Goal: Check status: Check status

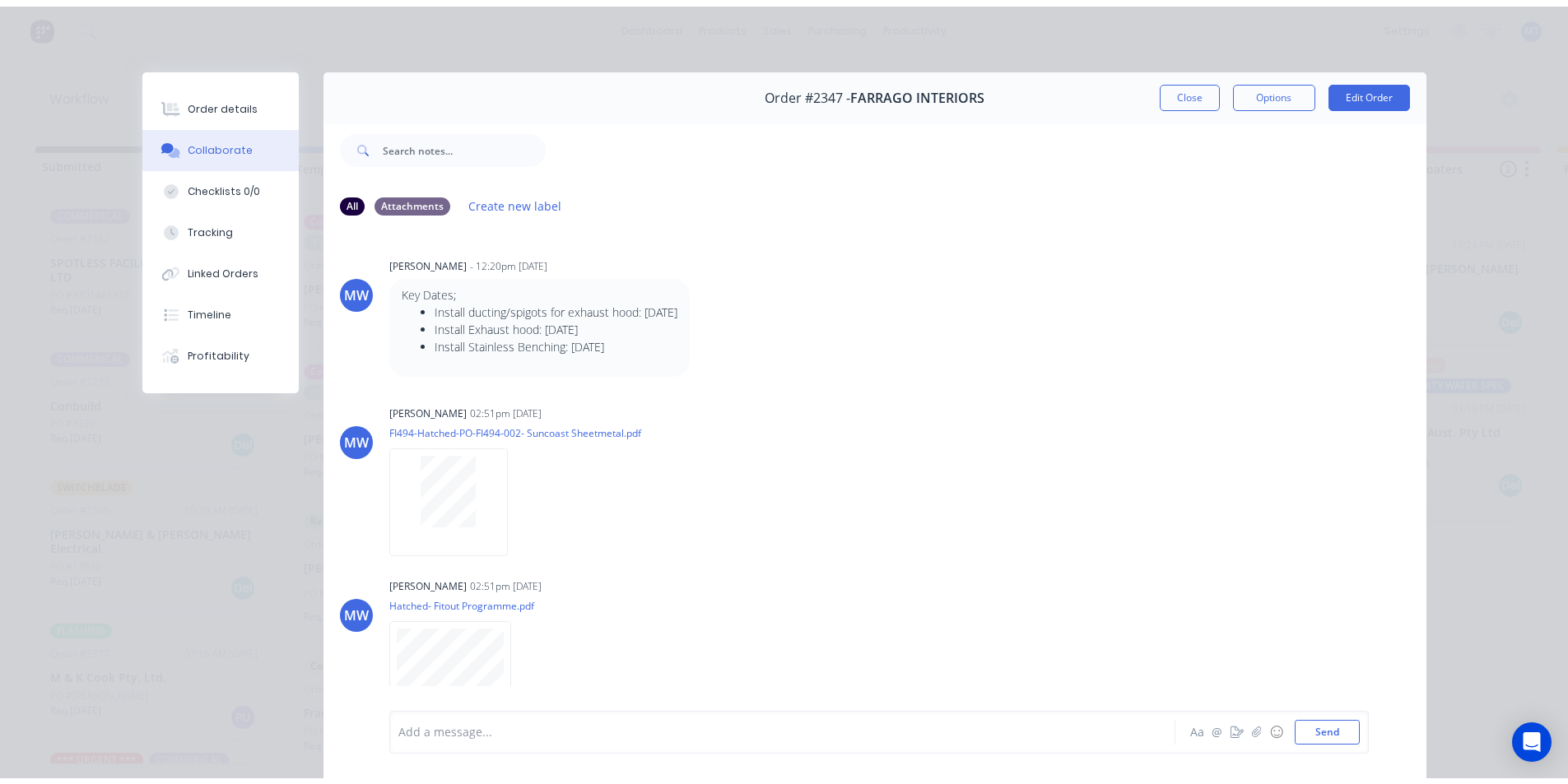
scroll to position [576, 0]
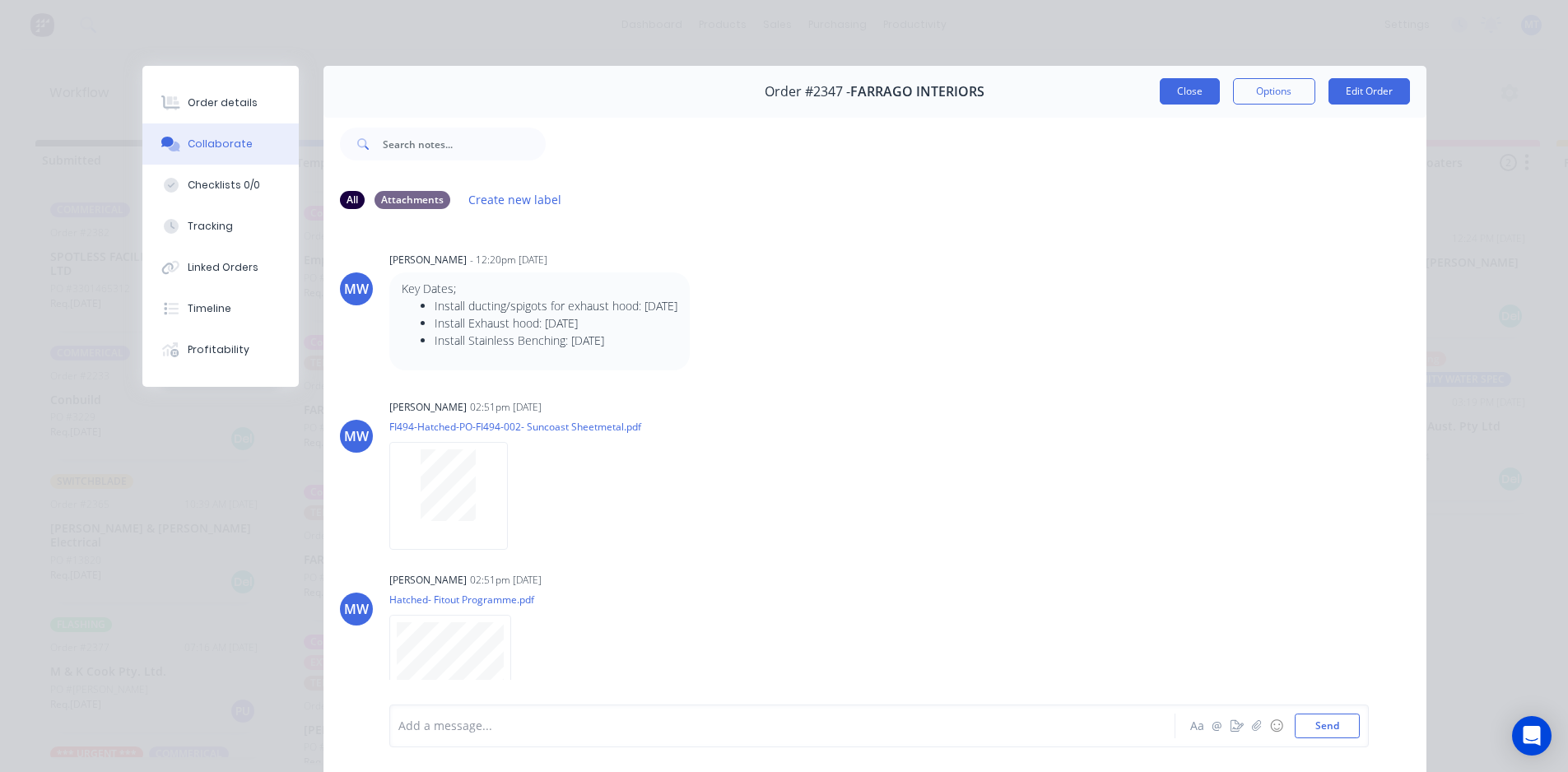
click at [1190, 94] on button "Close" at bounding box center [1190, 90] width 60 height 26
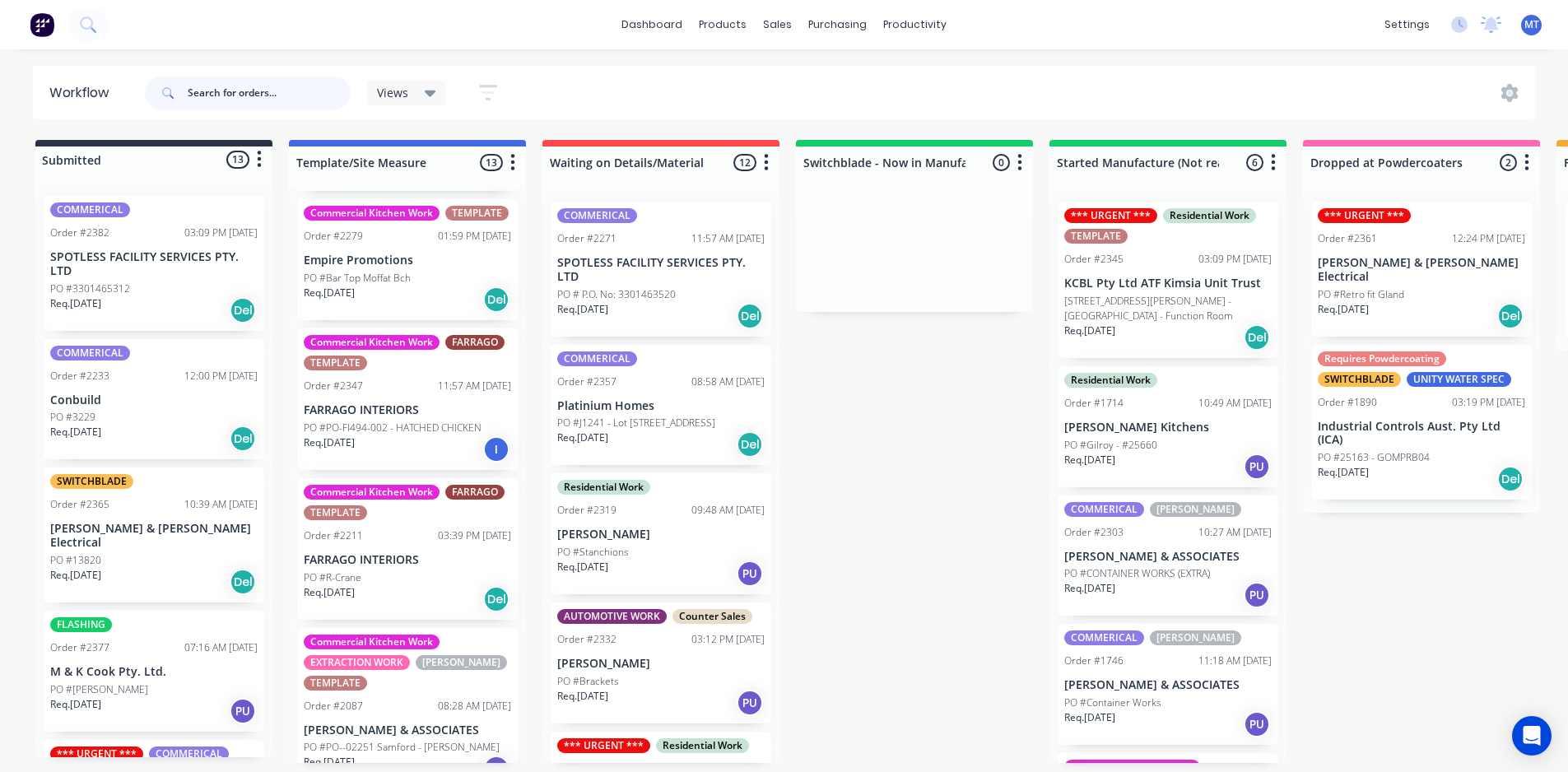
click at [229, 100] on input "text" at bounding box center [269, 92] width 163 height 33
type input "1908"
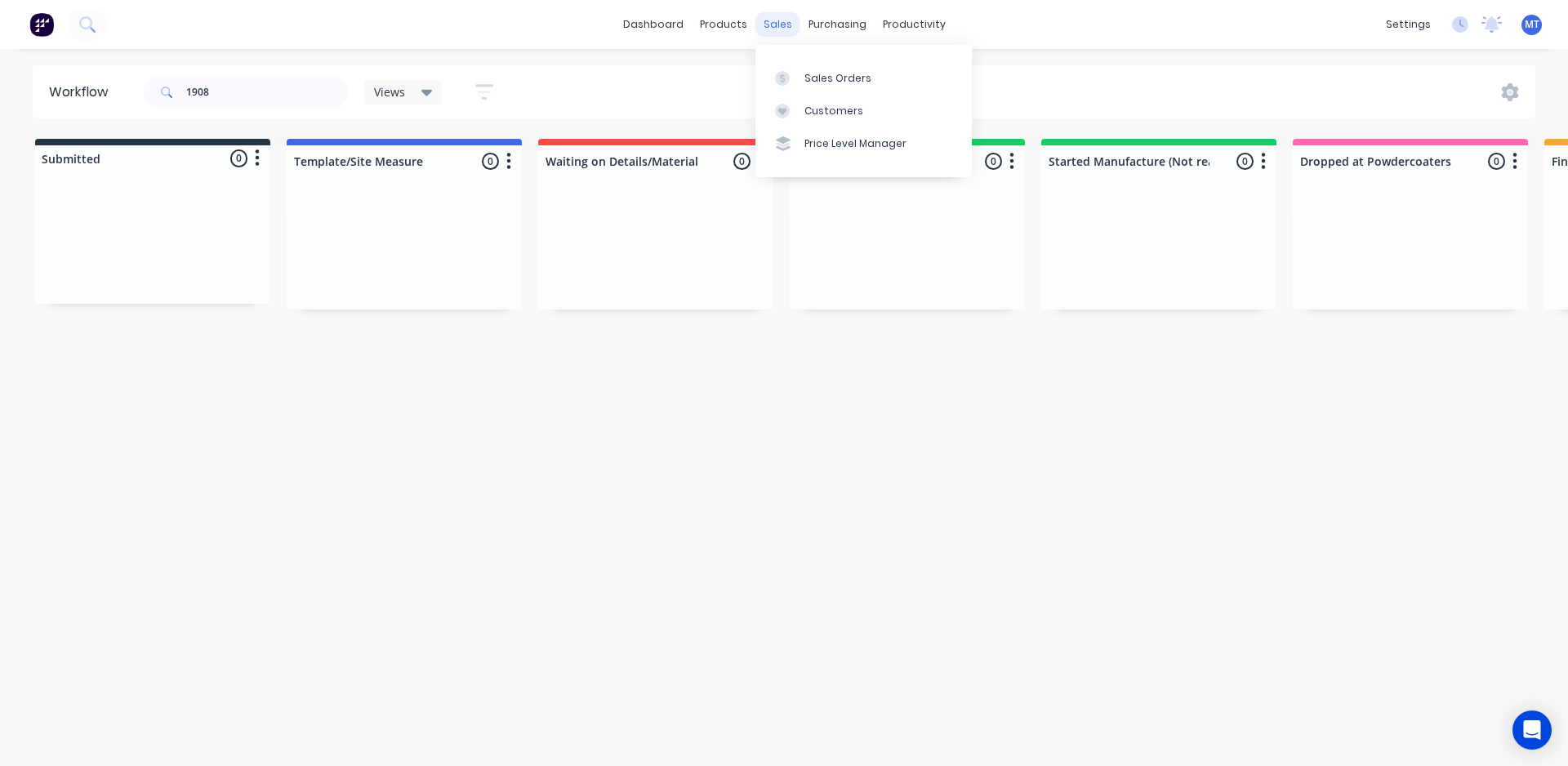
click at [772, 28] on div "sales" at bounding box center [778, 25] width 45 height 25
click at [827, 79] on div "Sales Orders" at bounding box center [838, 79] width 67 height 15
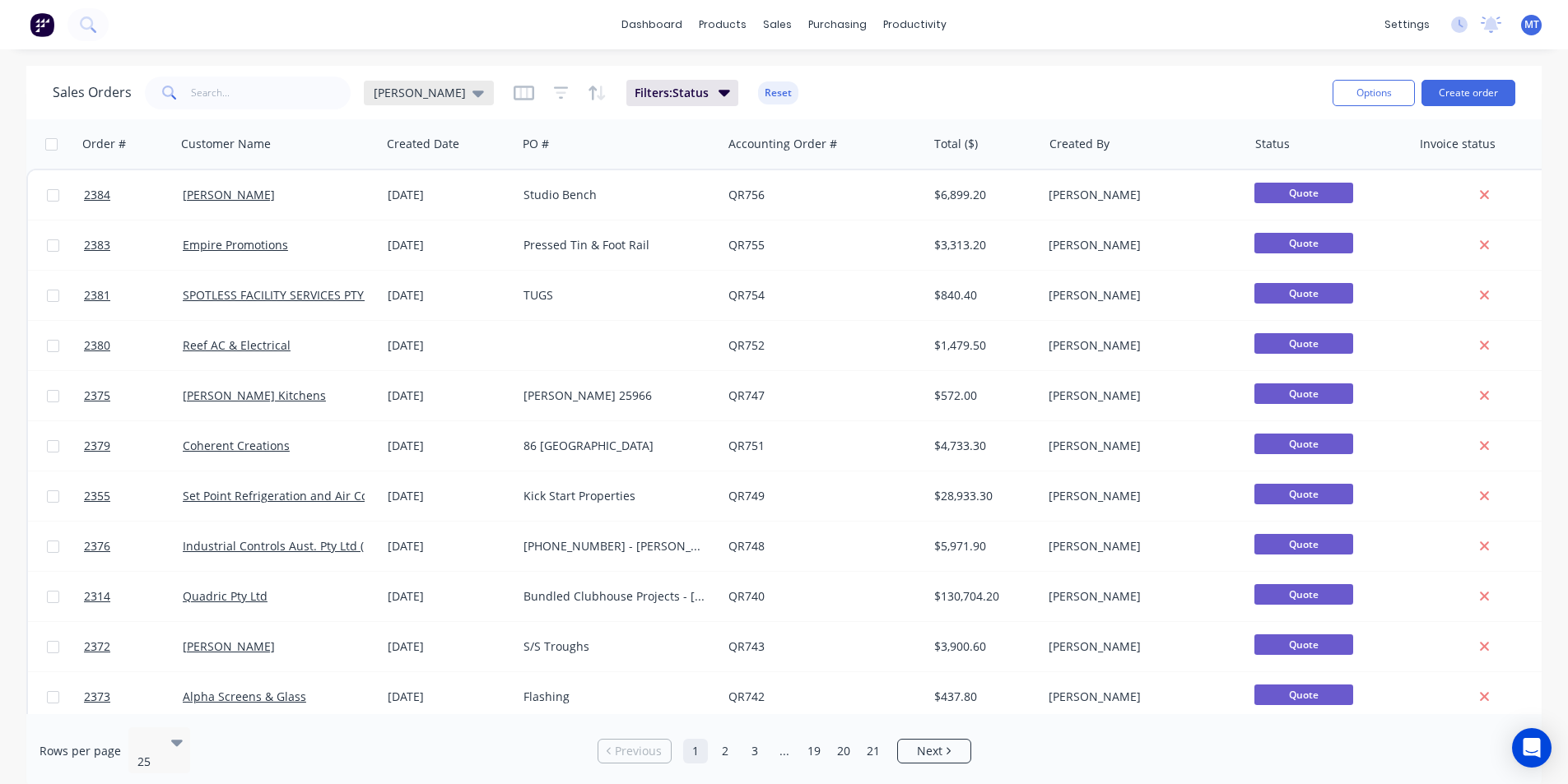
click at [472, 96] on icon at bounding box center [478, 93] width 12 height 18
click at [385, 236] on button "None" at bounding box center [463, 233] width 188 height 19
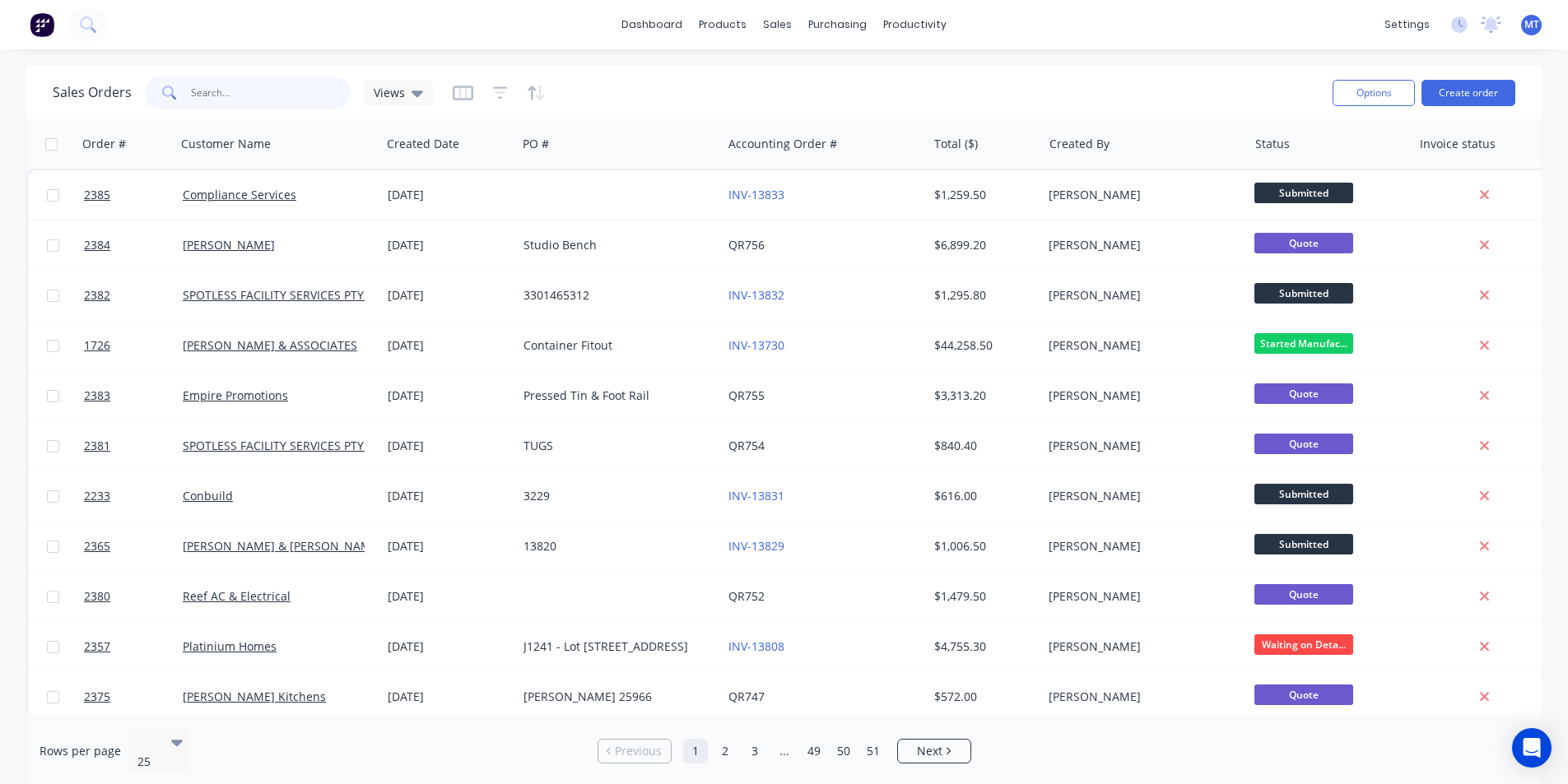
click at [248, 94] on input "text" at bounding box center [271, 92] width 161 height 33
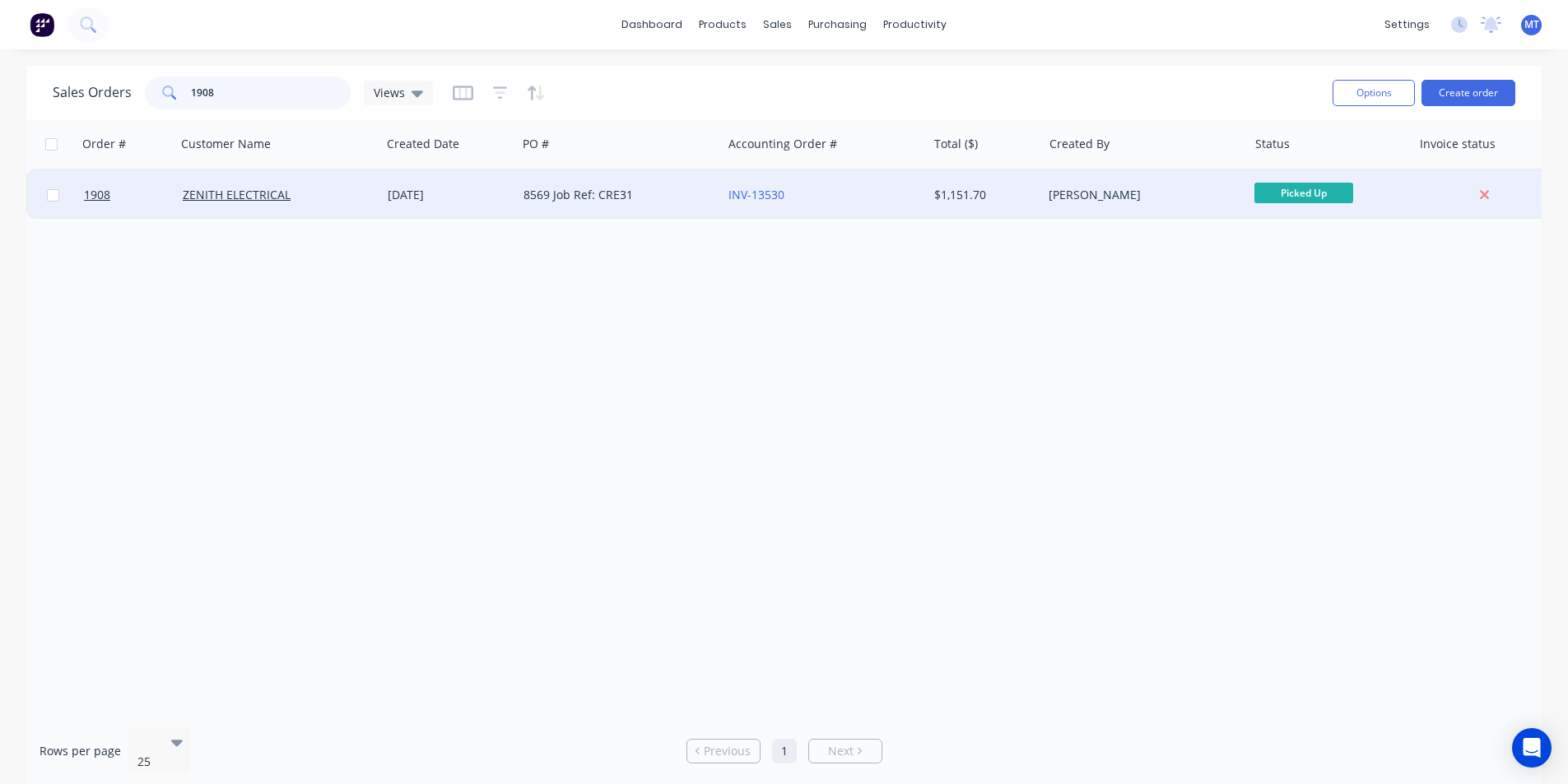
type input "1908"
click at [722, 193] on div "INV-13530" at bounding box center [824, 195] width 205 height 49
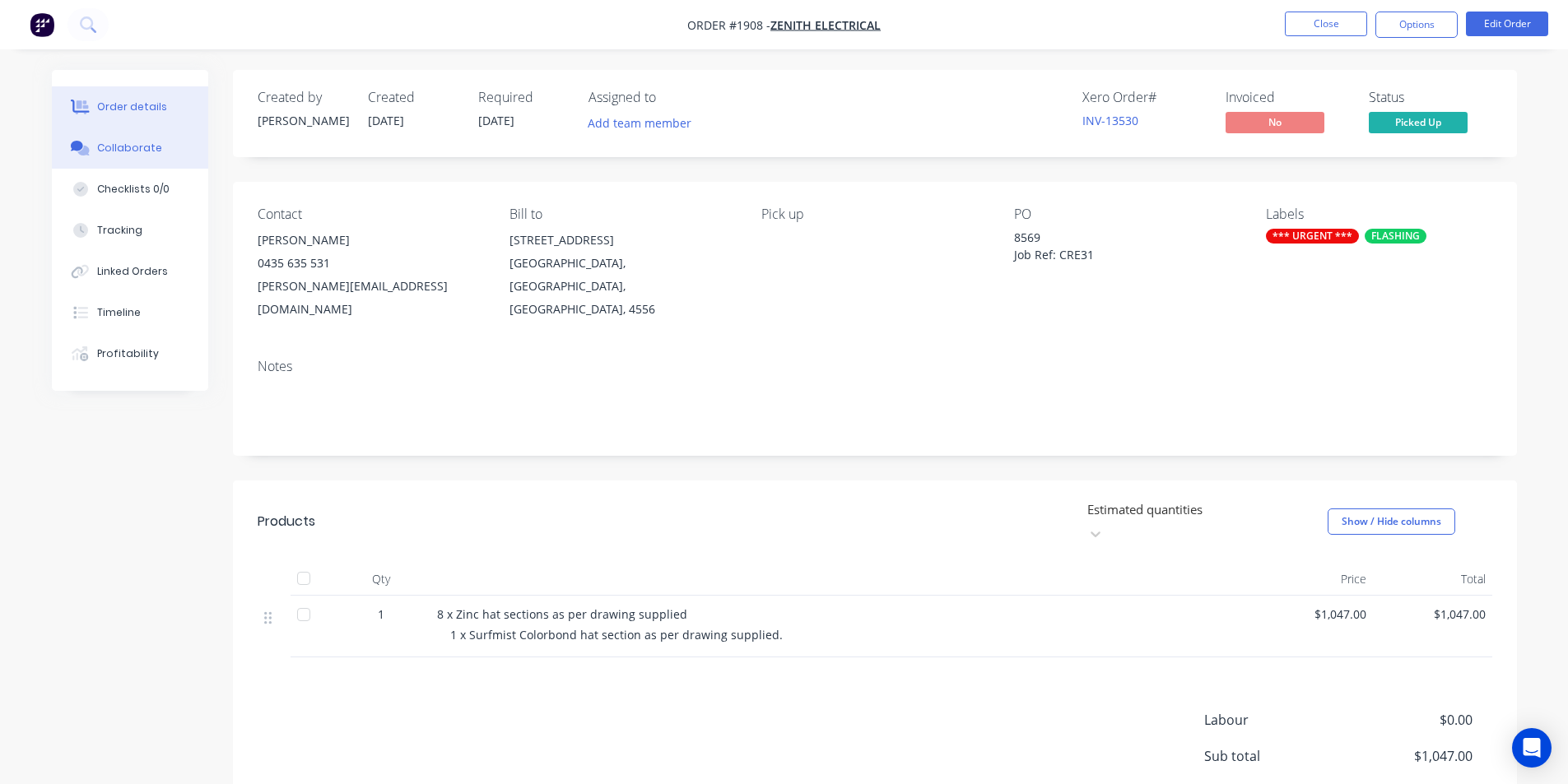
click at [133, 150] on div "Collaborate" at bounding box center [130, 148] width 65 height 15
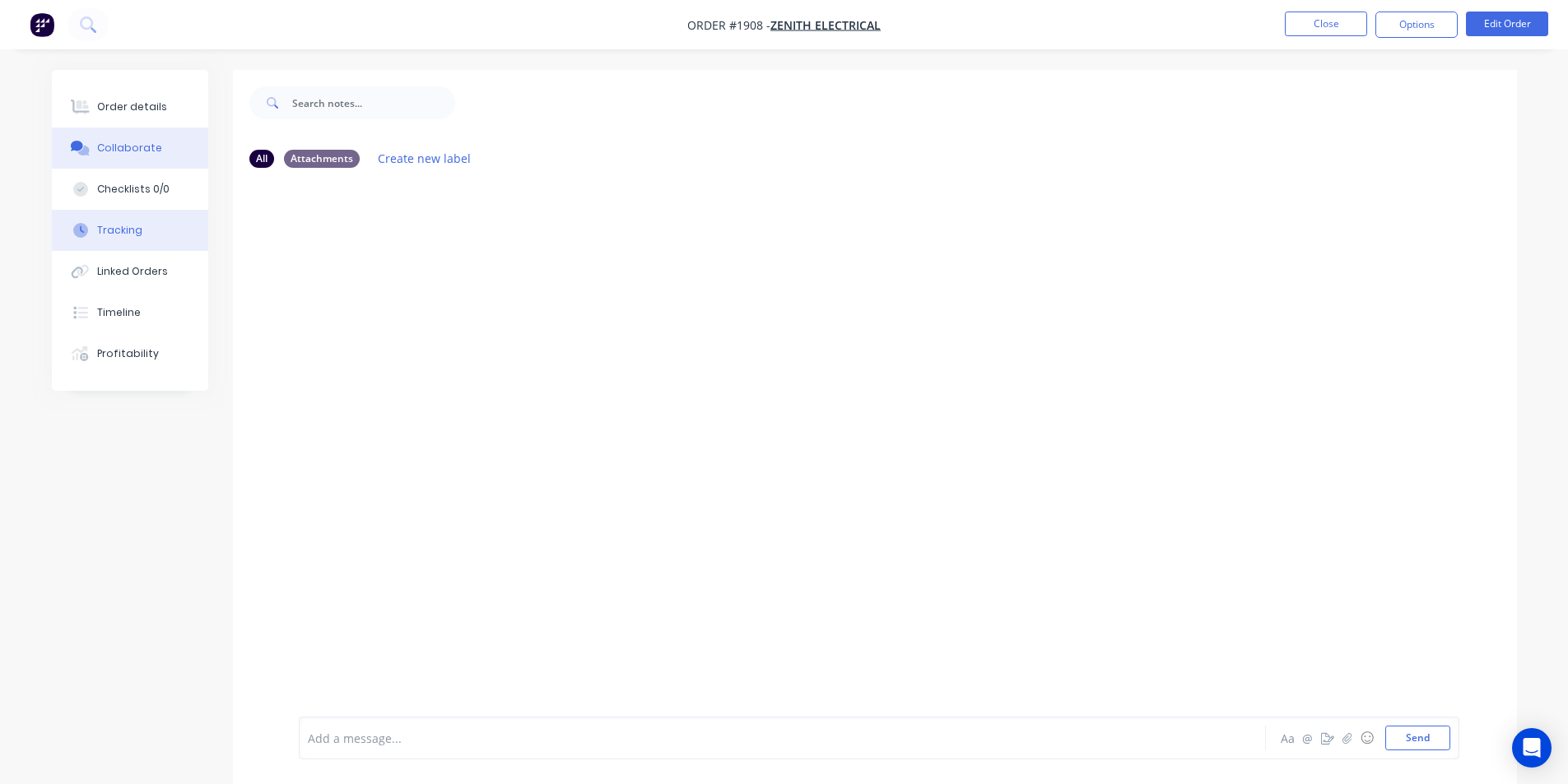
click at [125, 234] on div "Tracking" at bounding box center [120, 231] width 45 height 15
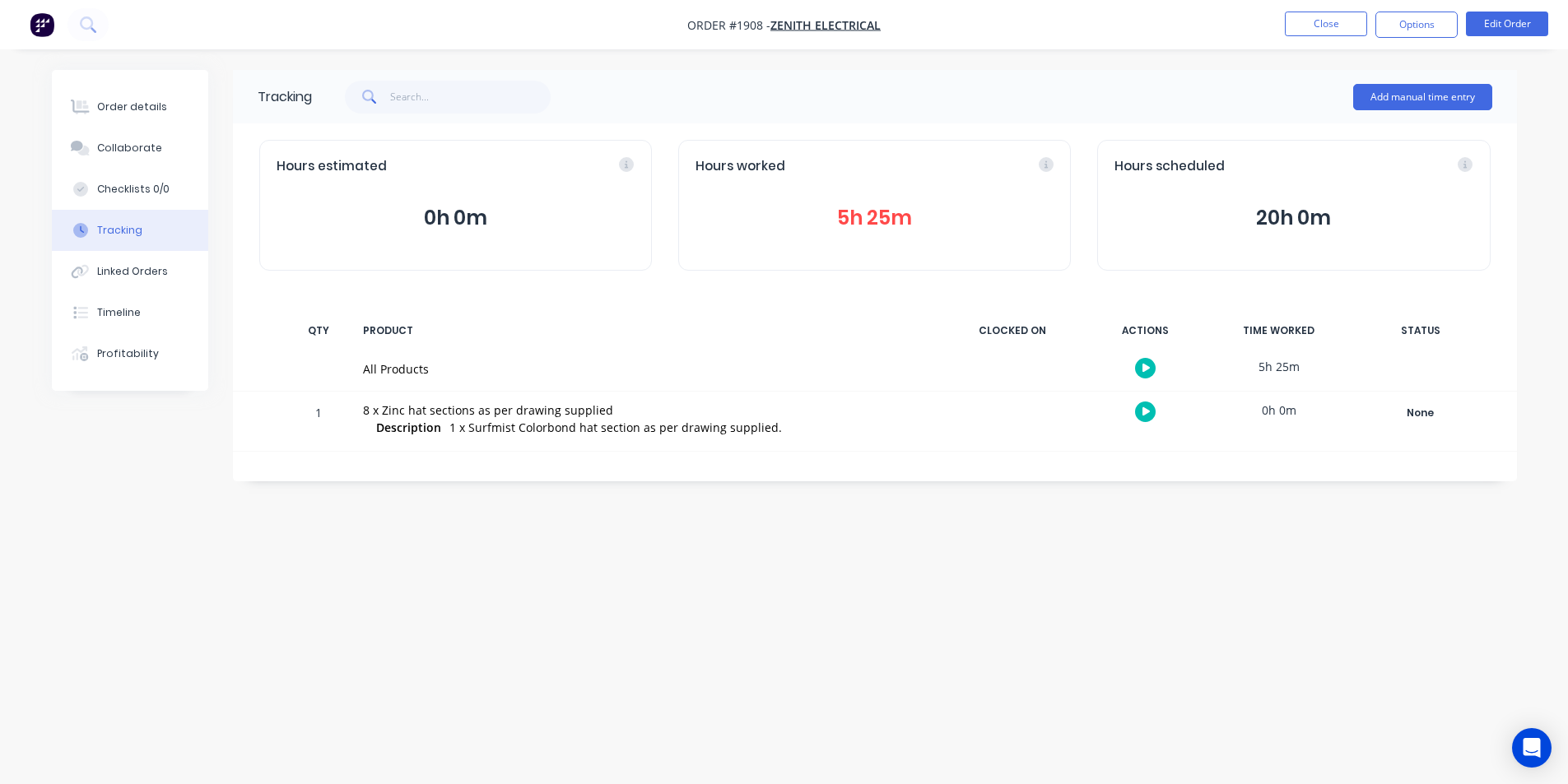
click at [879, 223] on button "5h 25m" at bounding box center [875, 218] width 358 height 31
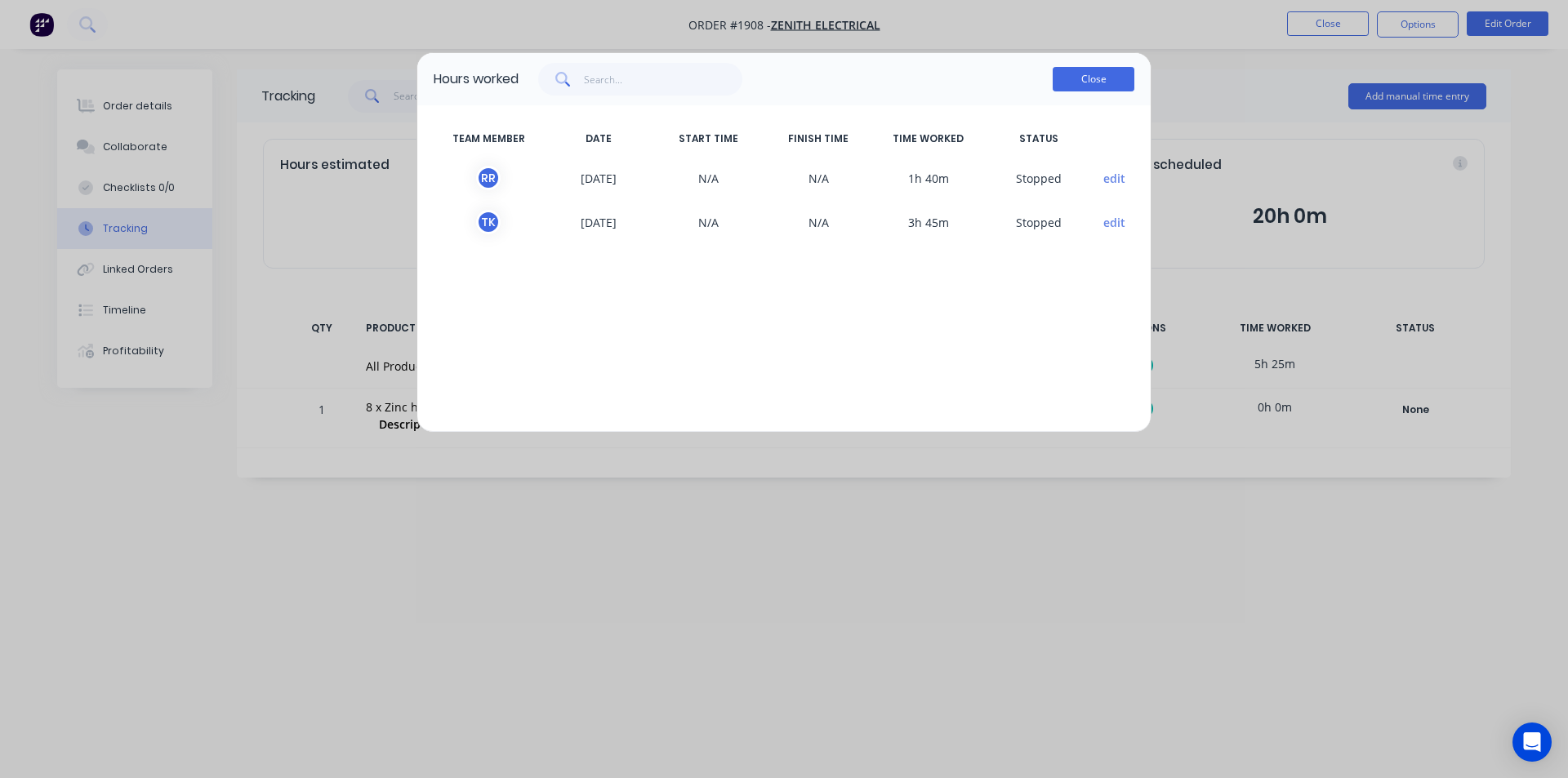
click at [1087, 83] on button "Close" at bounding box center [1094, 80] width 81 height 25
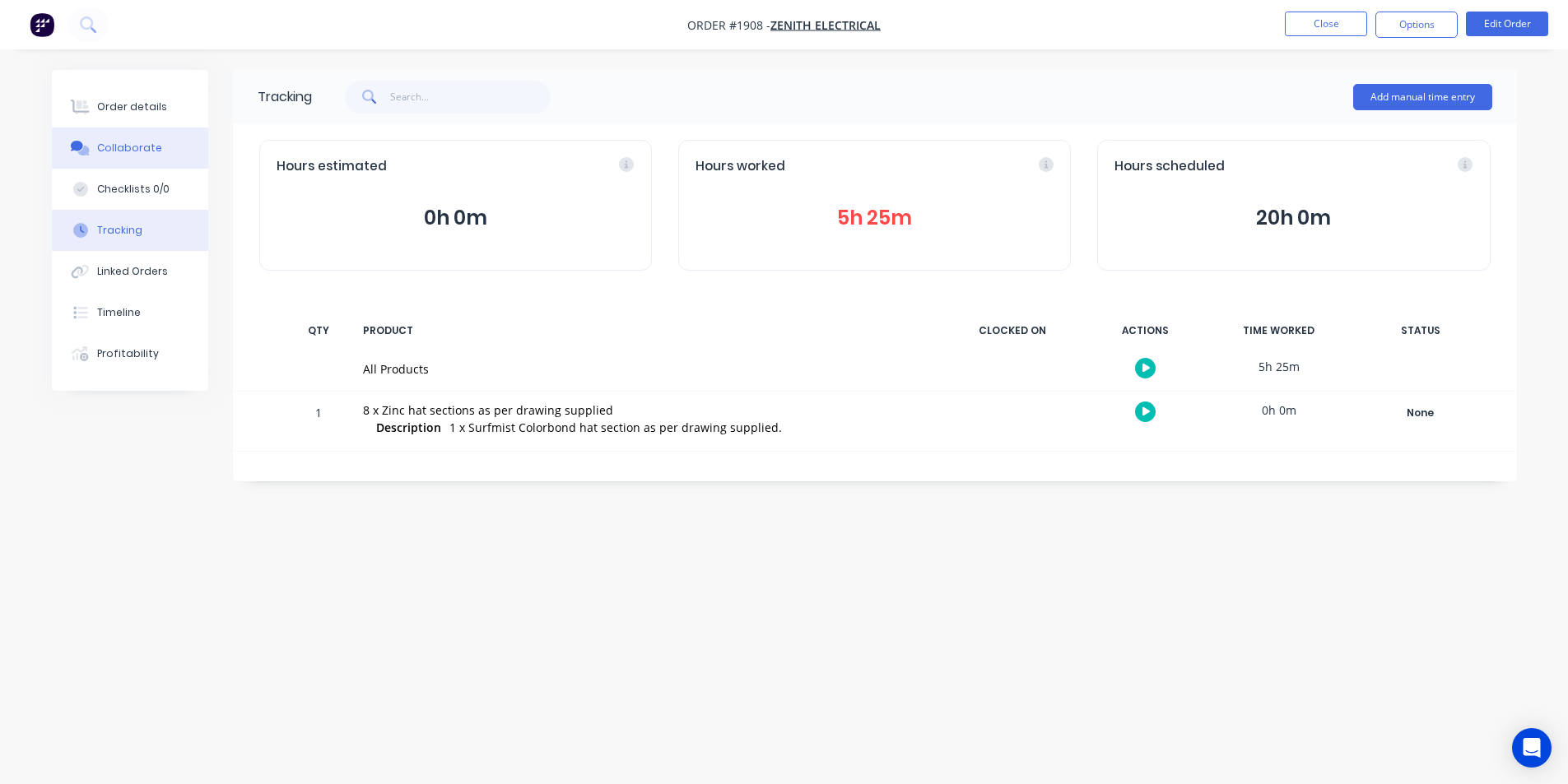
click at [104, 152] on div "Collaborate" at bounding box center [130, 148] width 65 height 15
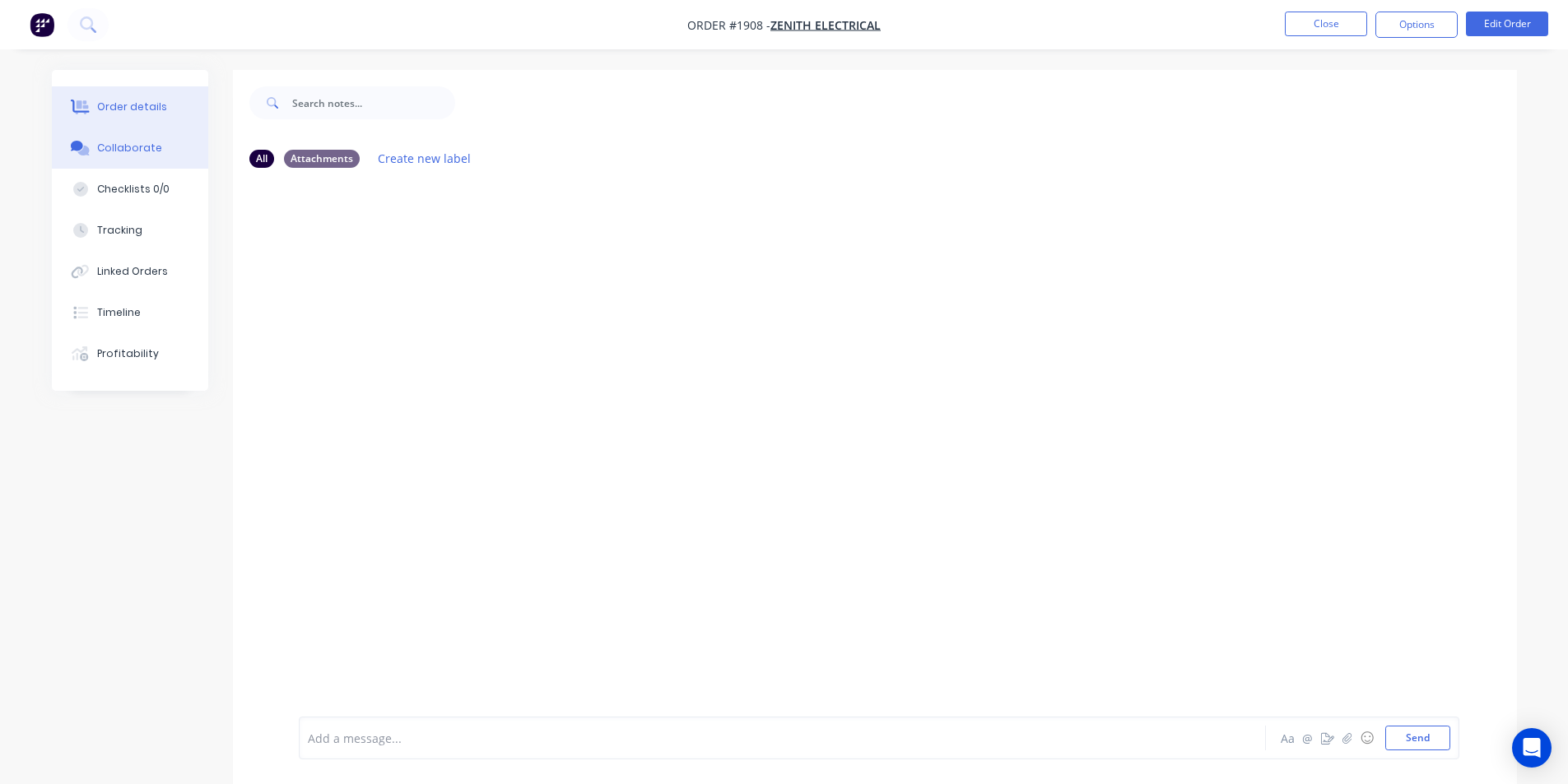
click at [145, 113] on div "Order details" at bounding box center [132, 107] width 70 height 15
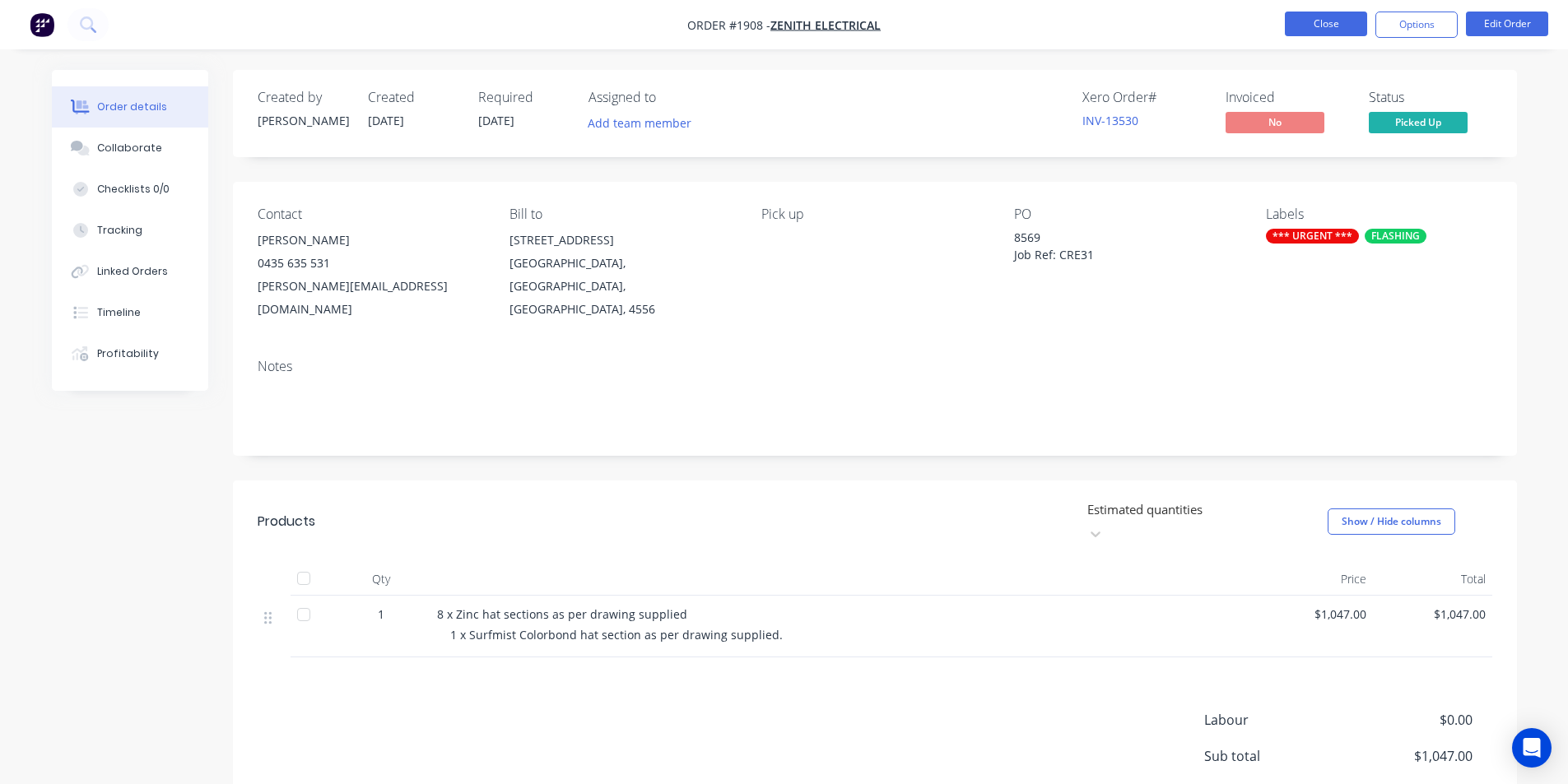
click at [1307, 21] on button "Close" at bounding box center [1326, 24] width 82 height 25
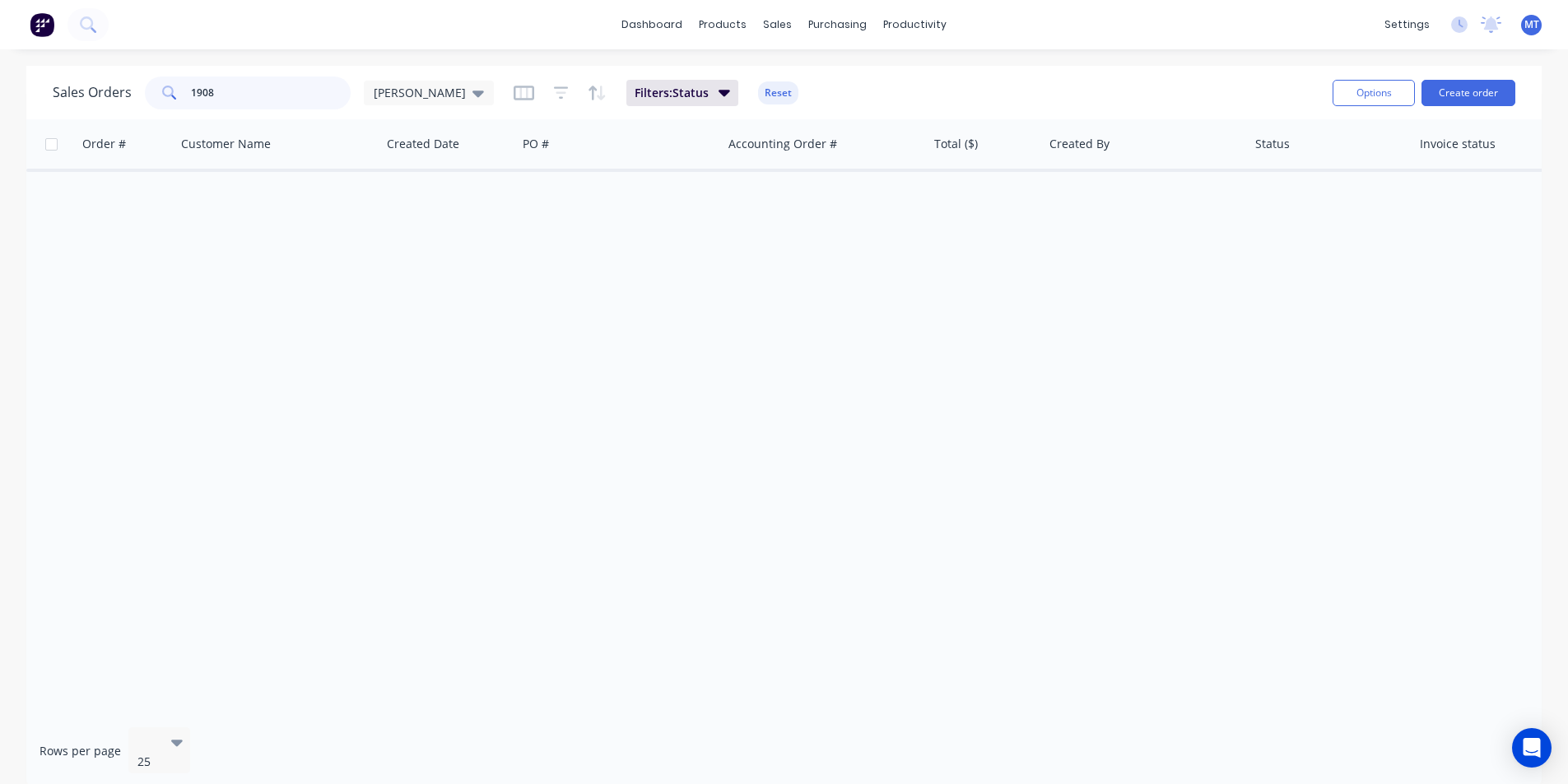
drag, startPoint x: 252, startPoint y: 92, endPoint x: 174, endPoint y: 95, distance: 78.1
click at [174, 95] on div "1908" at bounding box center [248, 92] width 206 height 33
click at [472, 94] on icon at bounding box center [478, 93] width 12 height 18
click at [388, 233] on button "None" at bounding box center [463, 233] width 188 height 19
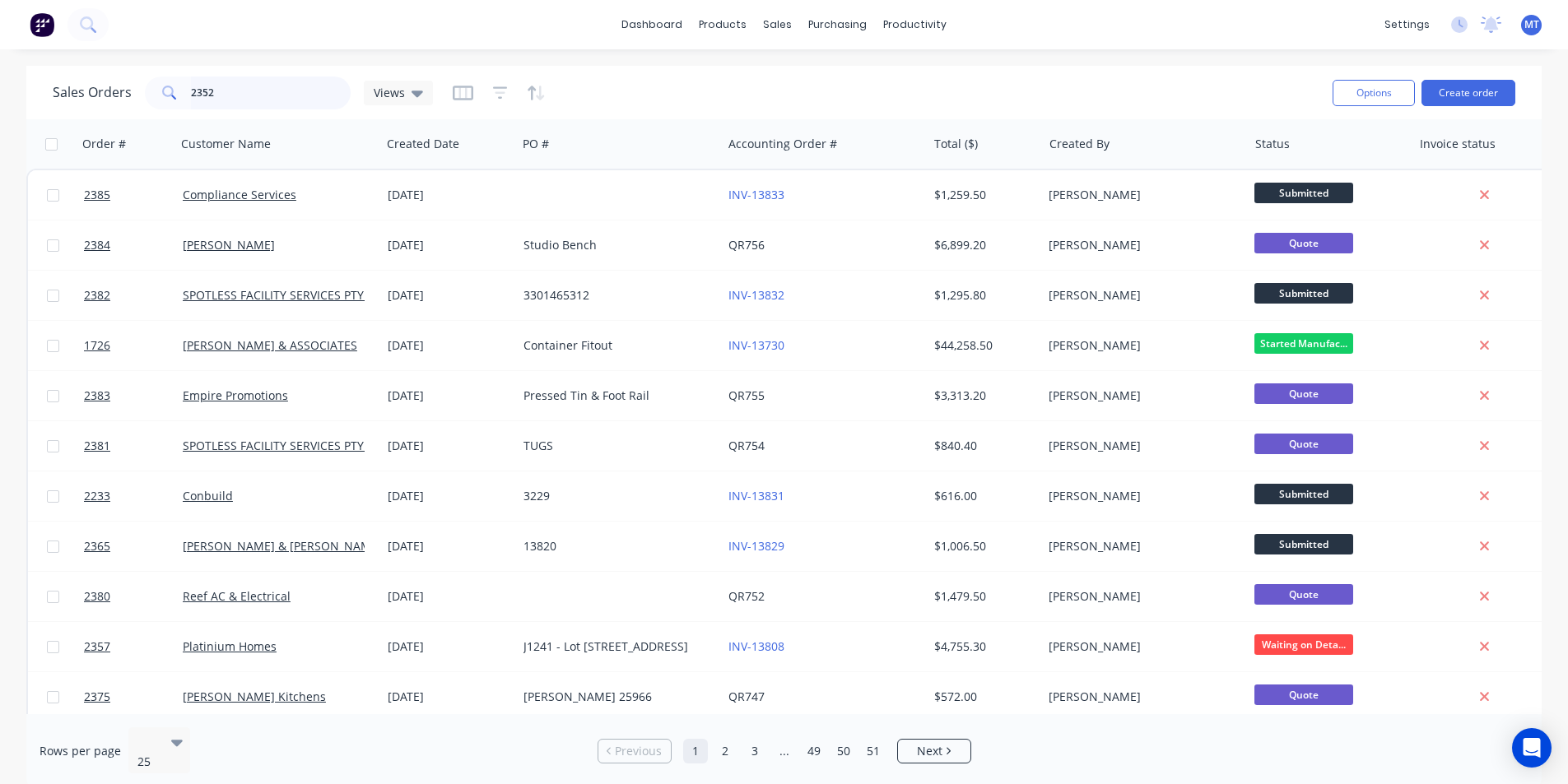
click at [224, 95] on input "2352" at bounding box center [271, 92] width 161 height 33
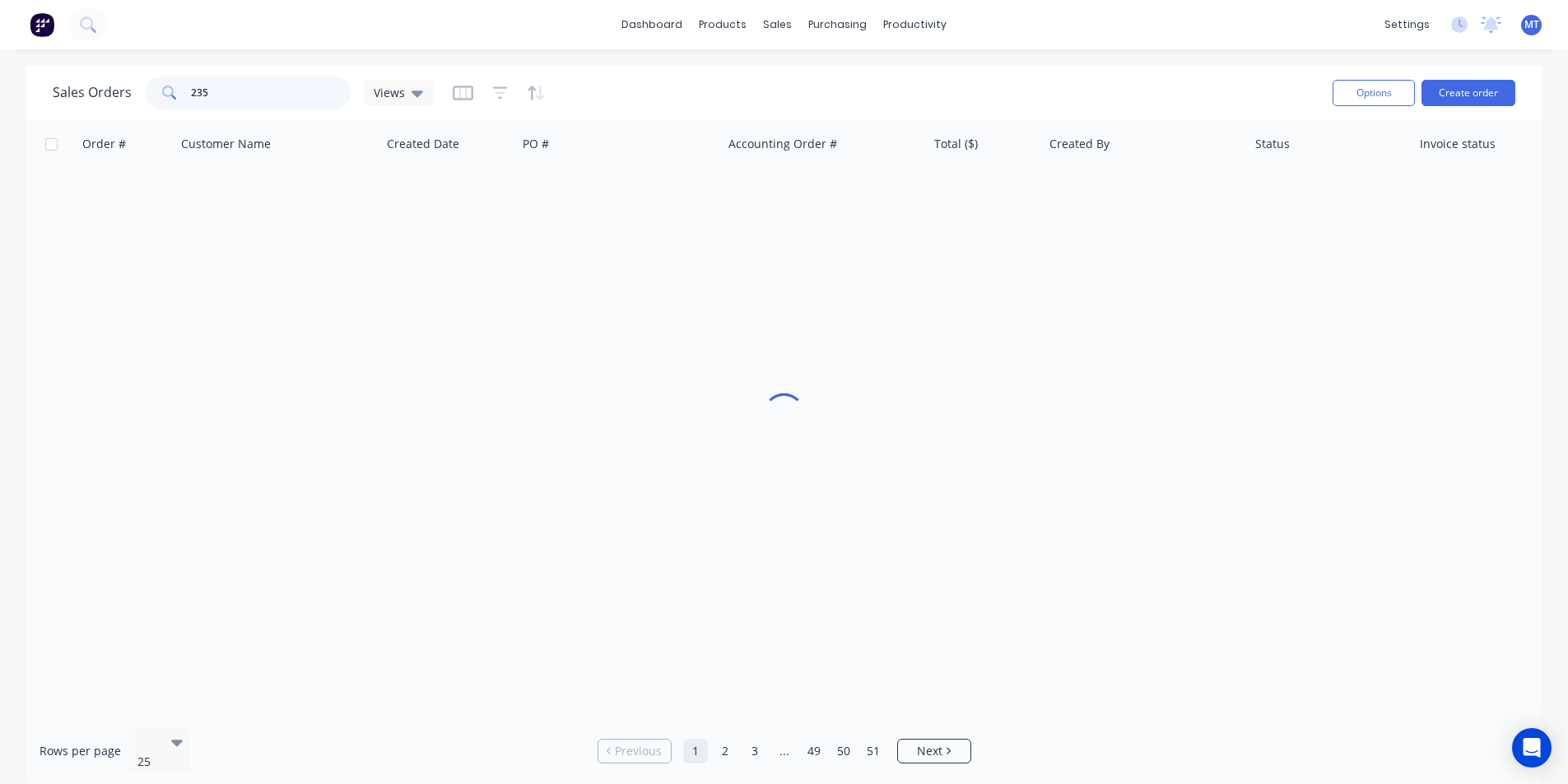
type input "2352"
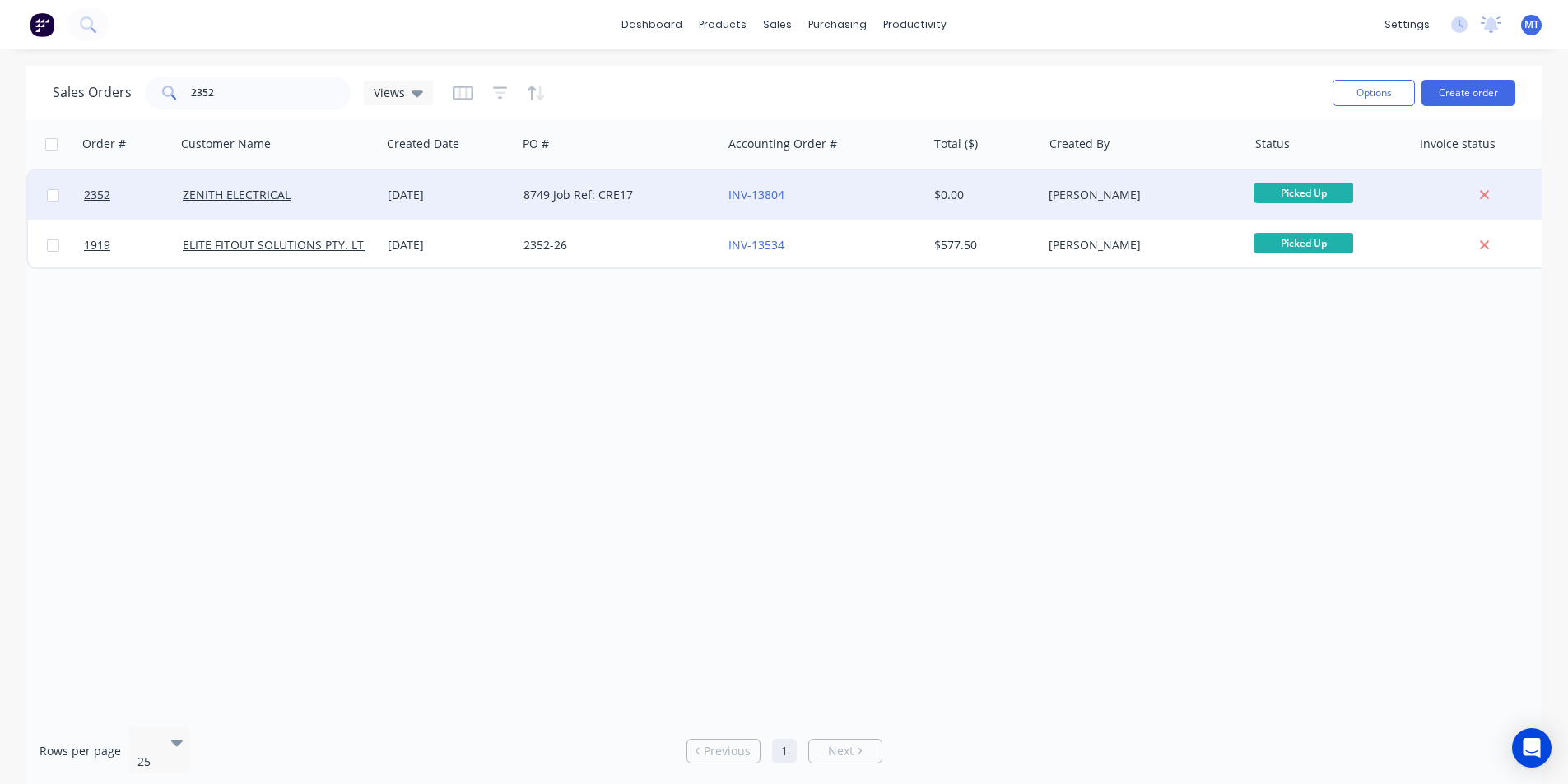
click at [431, 202] on div "[DATE]" at bounding box center [449, 195] width 123 height 17
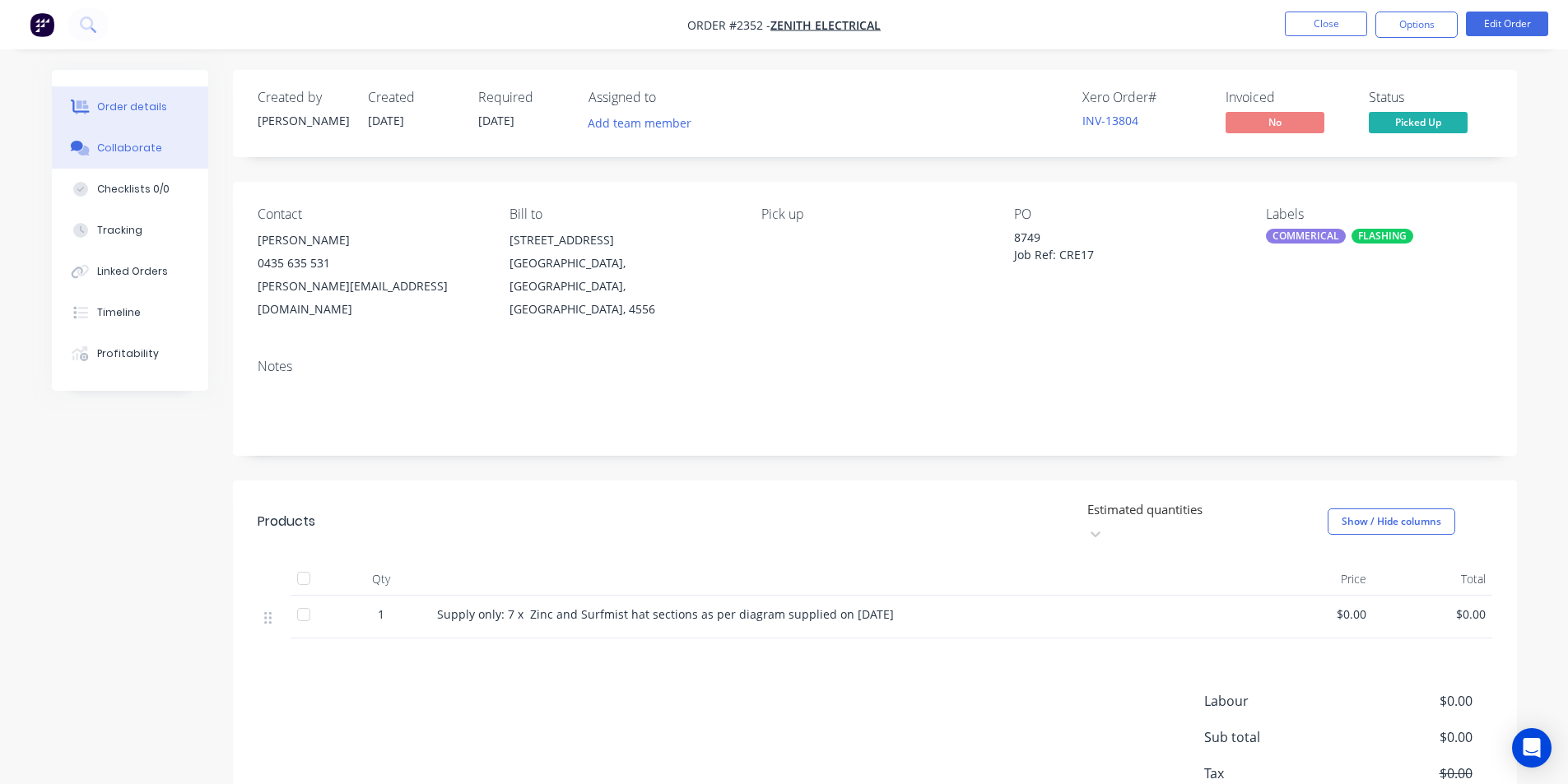
click at [136, 156] on button "Collaborate" at bounding box center [130, 147] width 157 height 41
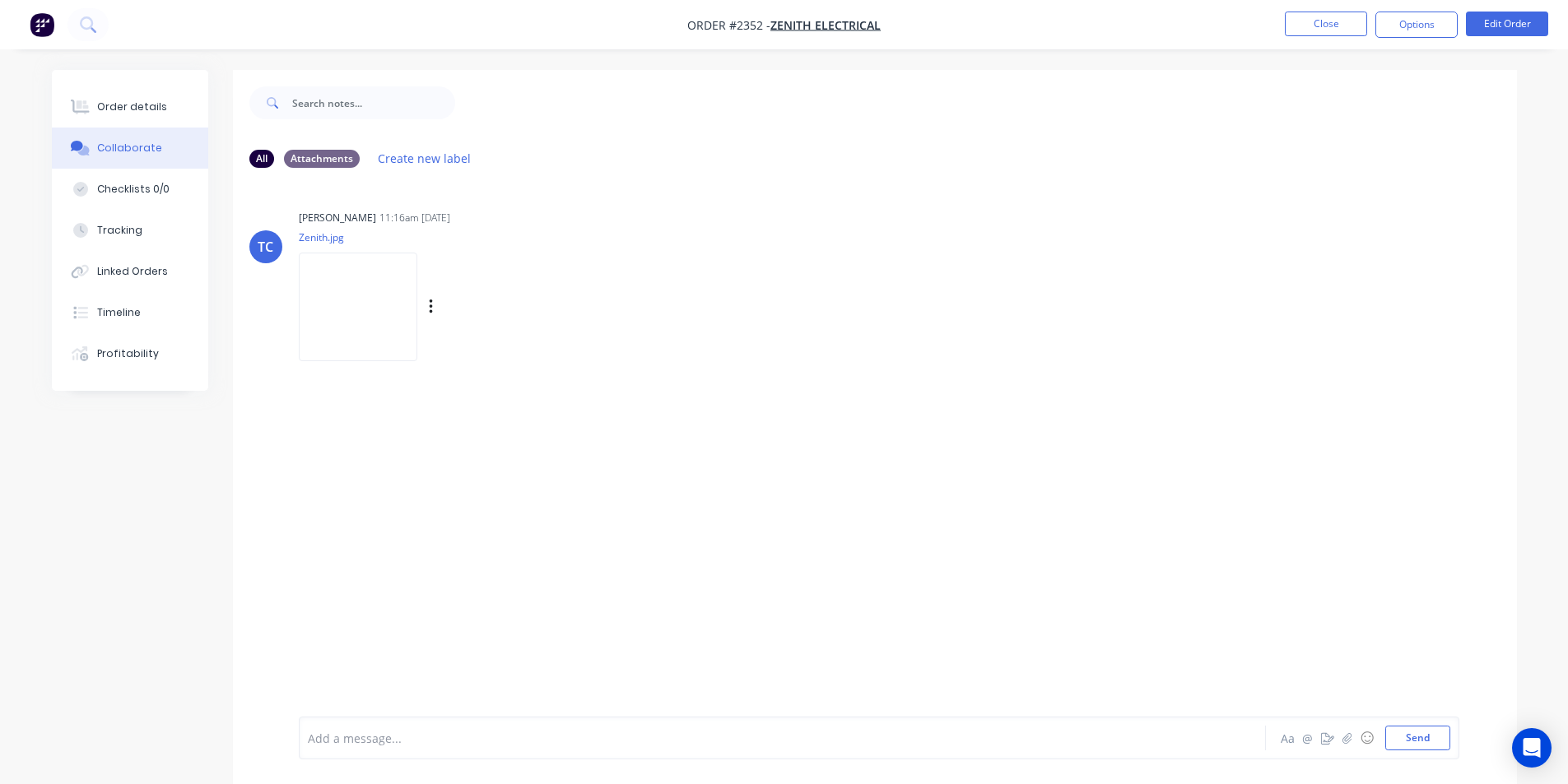
click at [368, 323] on img at bounding box center [358, 306] width 119 height 108
click at [1333, 30] on button "Close" at bounding box center [1326, 24] width 82 height 25
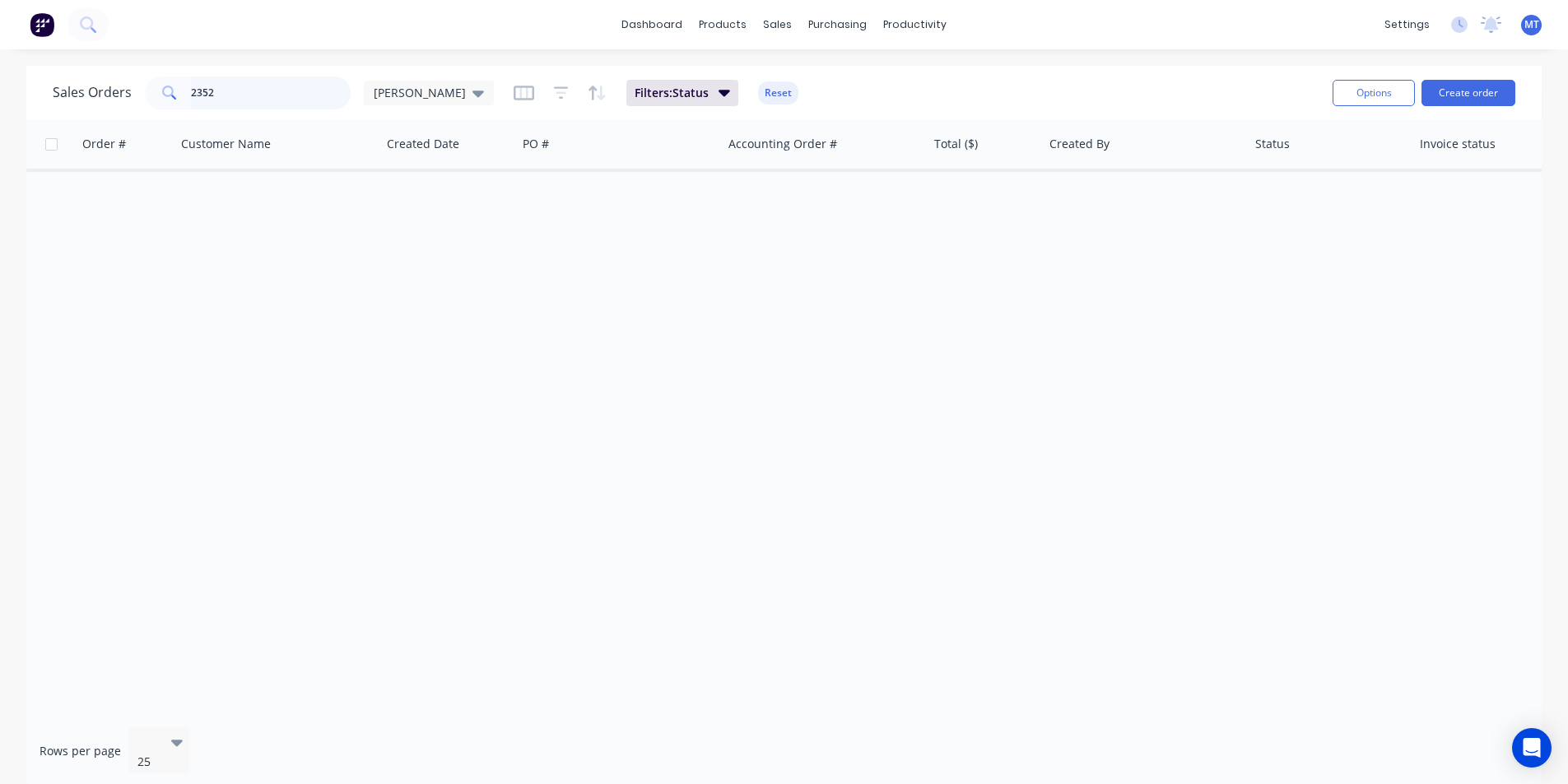
click at [240, 95] on input "2352" at bounding box center [271, 92] width 161 height 33
type input "2"
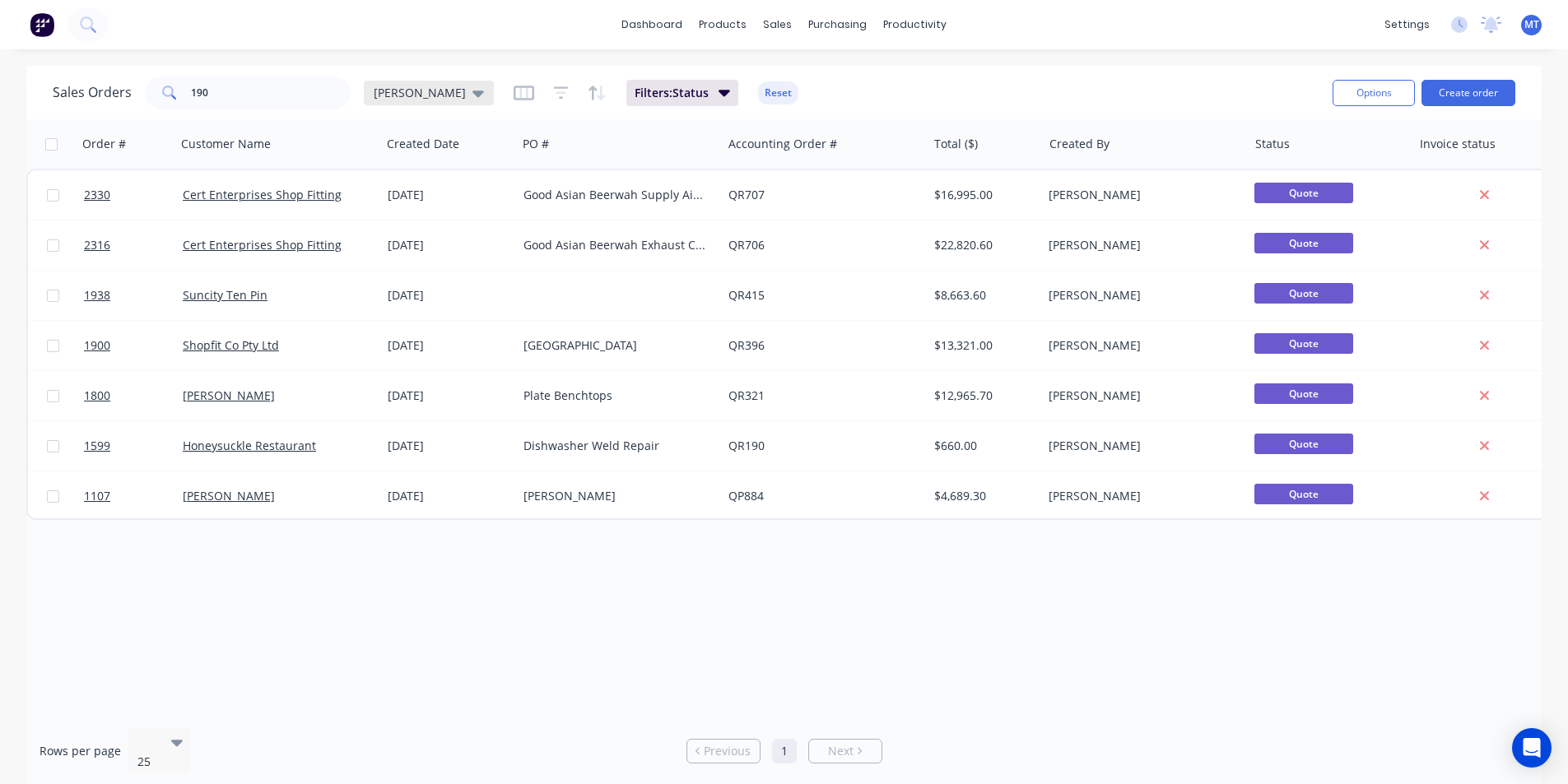
click at [472, 89] on icon at bounding box center [478, 93] width 12 height 18
click at [409, 234] on button "None" at bounding box center [463, 233] width 188 height 19
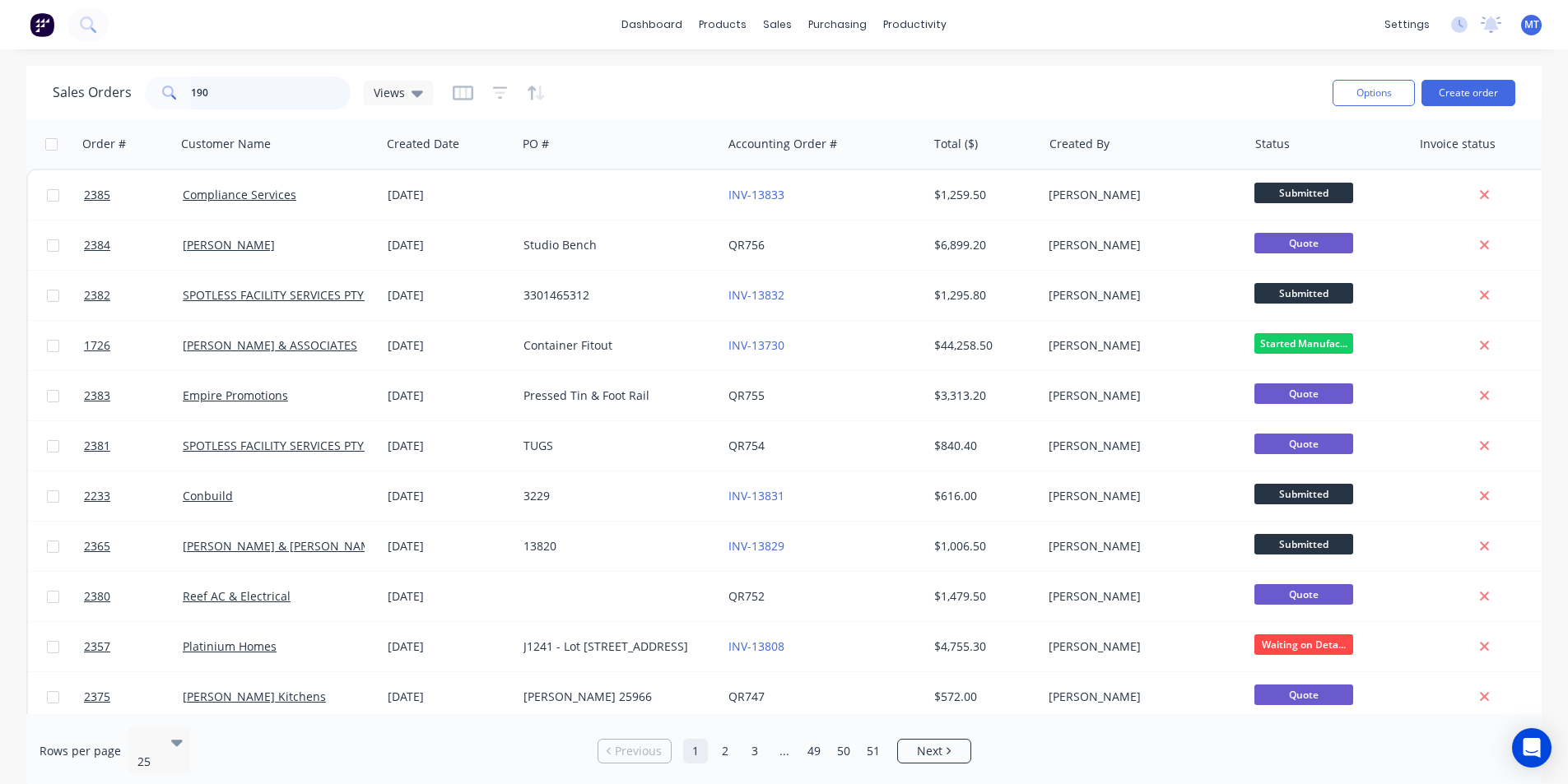
click at [228, 100] on input "190" at bounding box center [271, 92] width 161 height 33
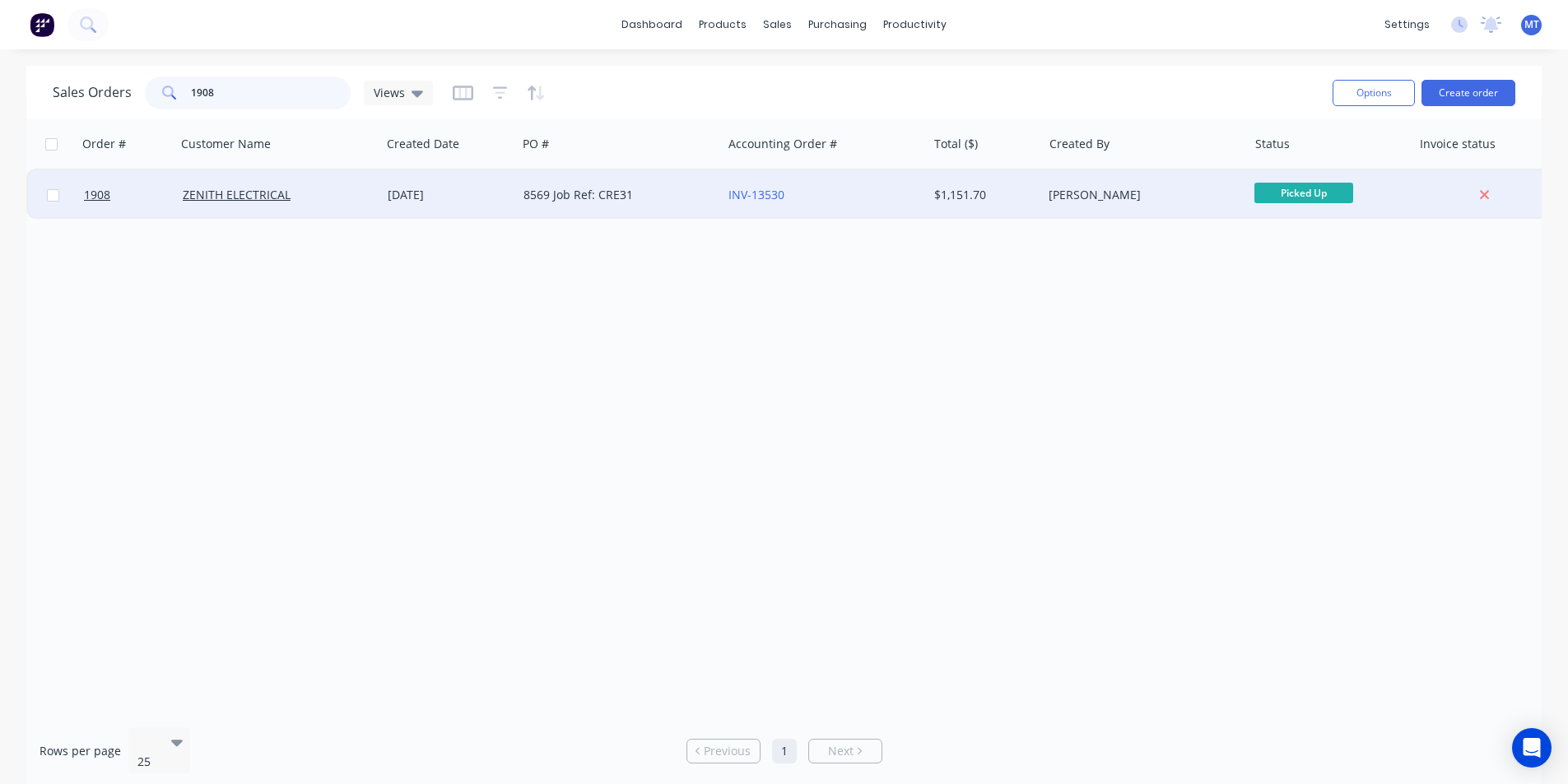
type input "1908"
click at [604, 197] on div "8569 Job Ref: CRE31" at bounding box center [614, 195] width 183 height 17
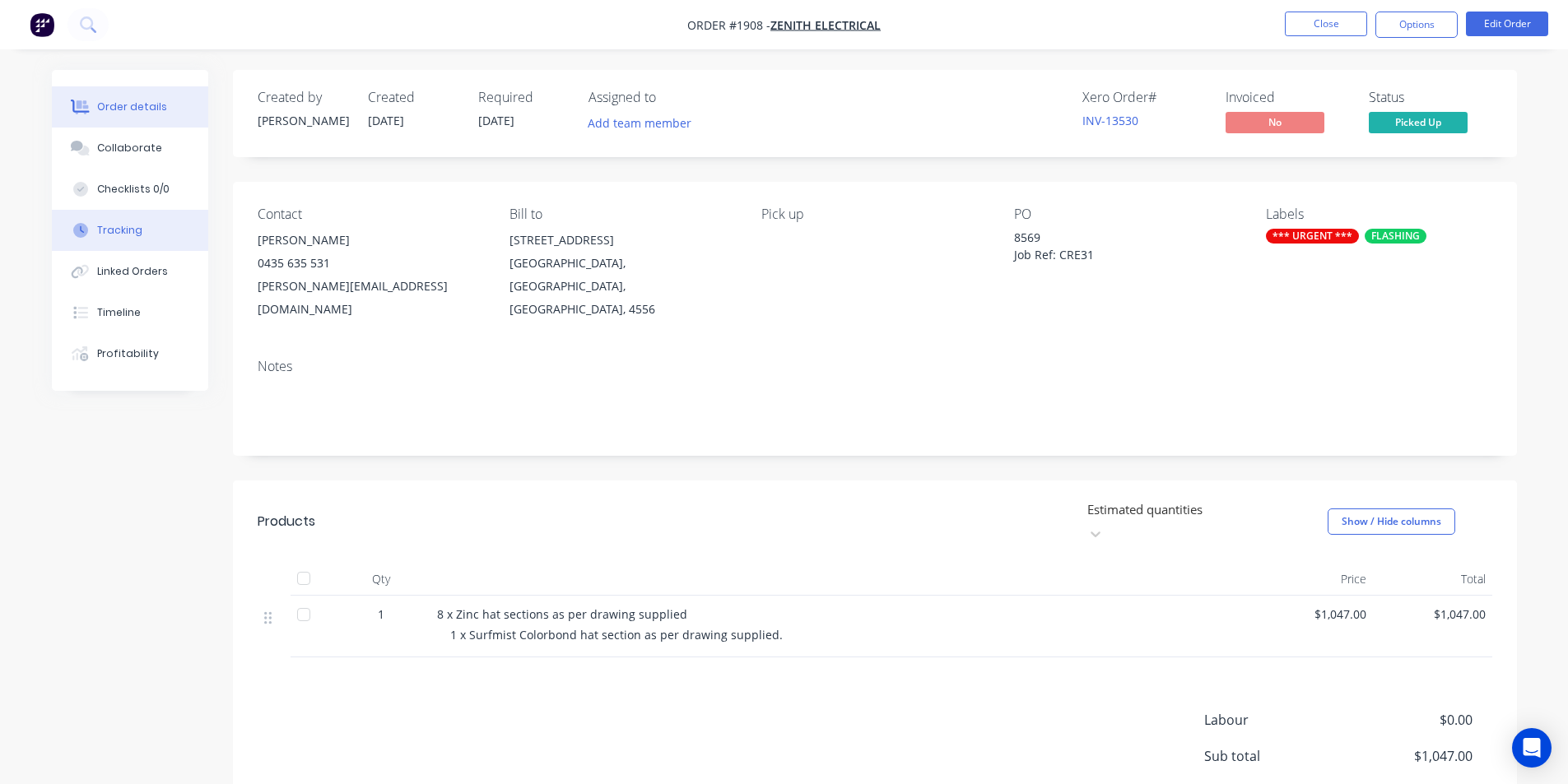
click at [124, 235] on div "Tracking" at bounding box center [120, 231] width 45 height 15
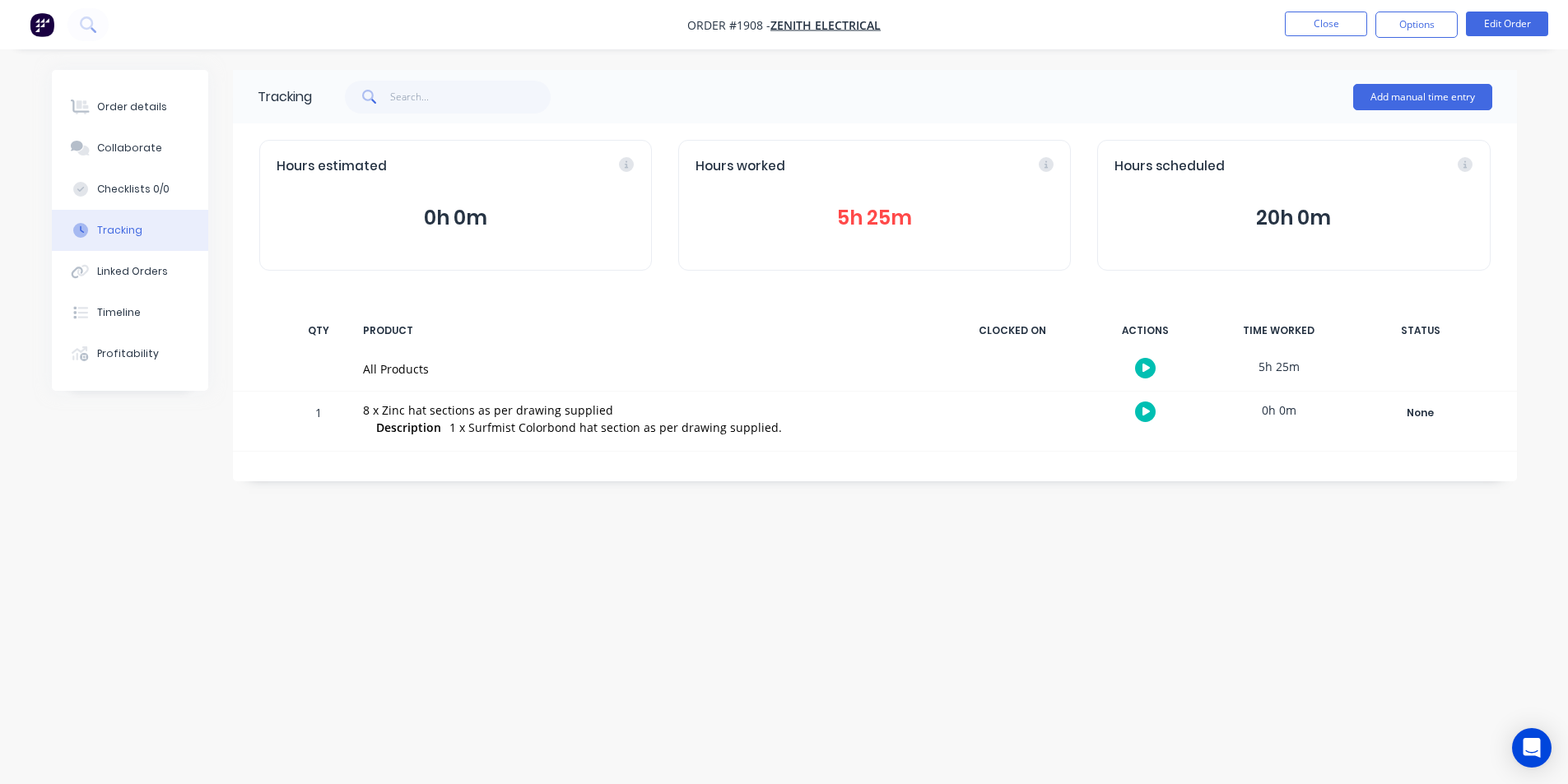
click at [890, 223] on button "5h 25m" at bounding box center [875, 218] width 358 height 31
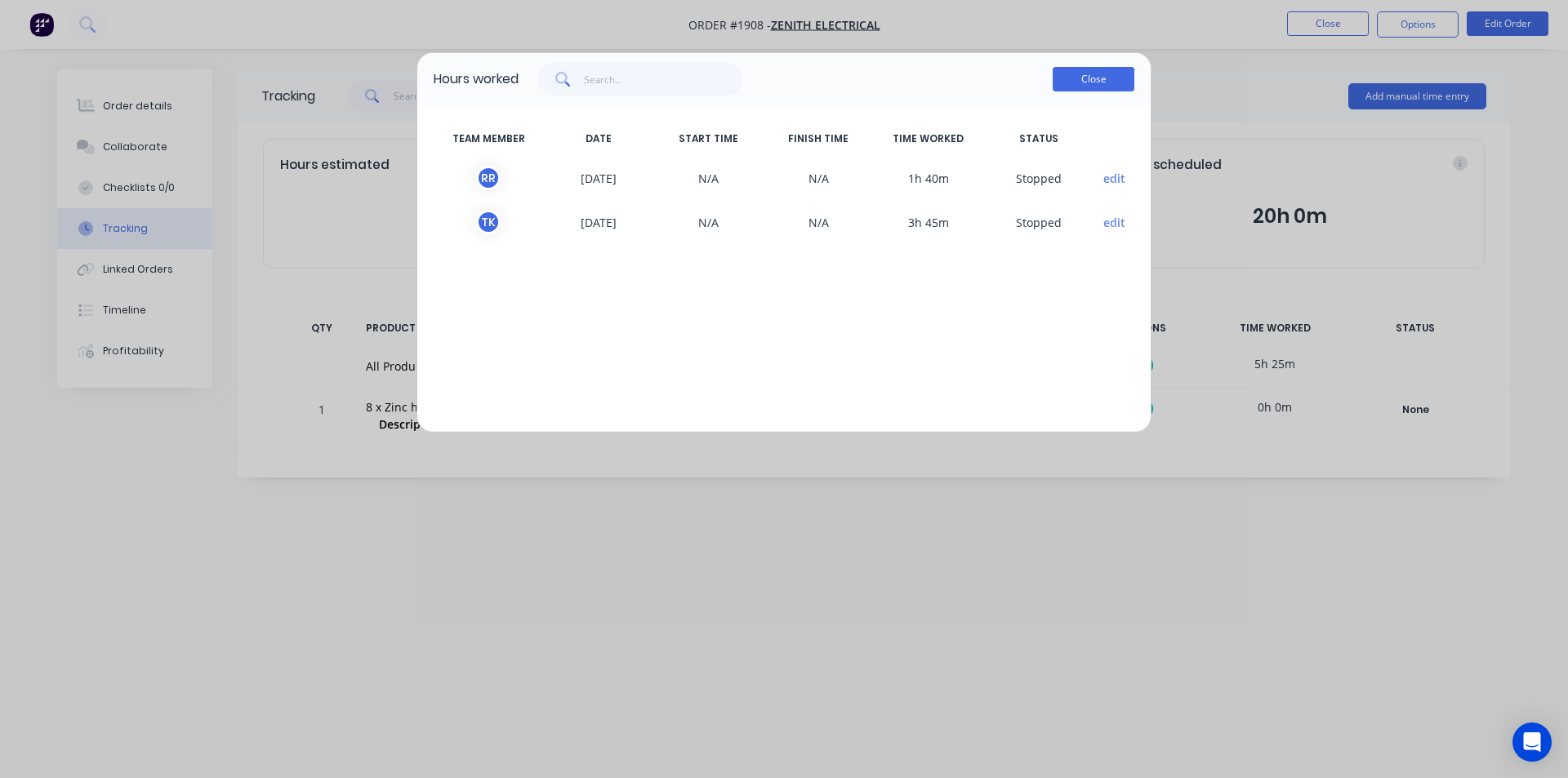
click at [1087, 85] on button "Close" at bounding box center [1094, 80] width 81 height 25
